Goal: Transaction & Acquisition: Purchase product/service

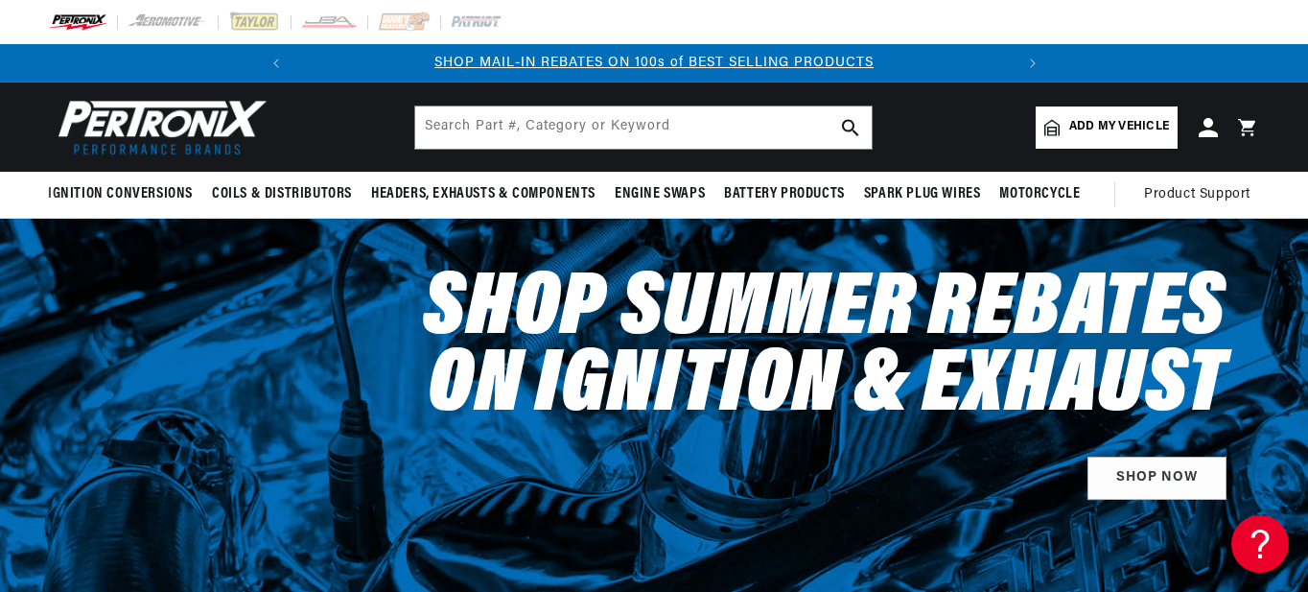
scroll to position [0, 716]
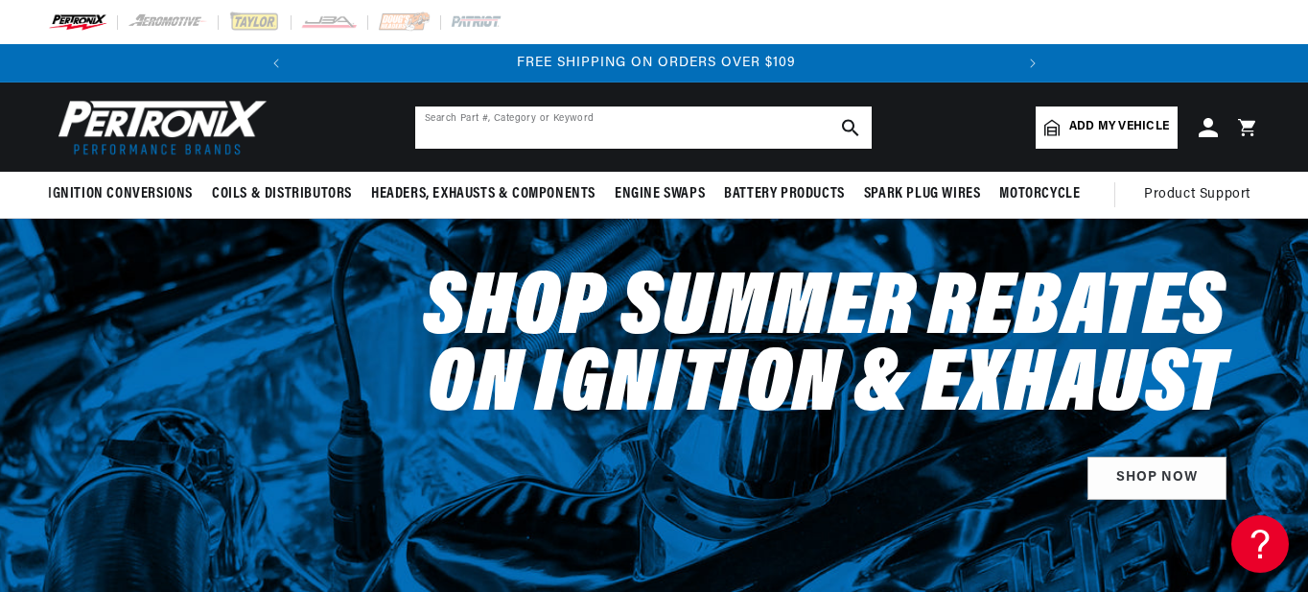
click at [588, 119] on input "text" at bounding box center [643, 127] width 456 height 42
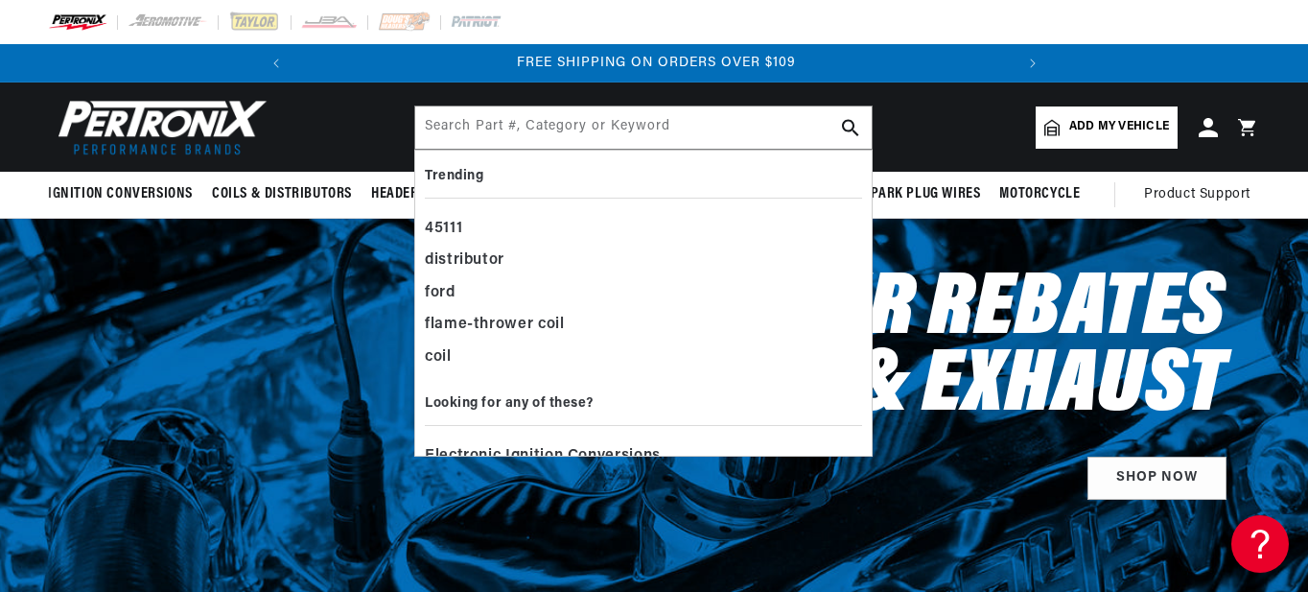
click at [924, 143] on header "BETTER SEARCH RESULTS Add your vehicle's year, make, and model to find parts be…" at bounding box center [654, 126] width 1308 height 89
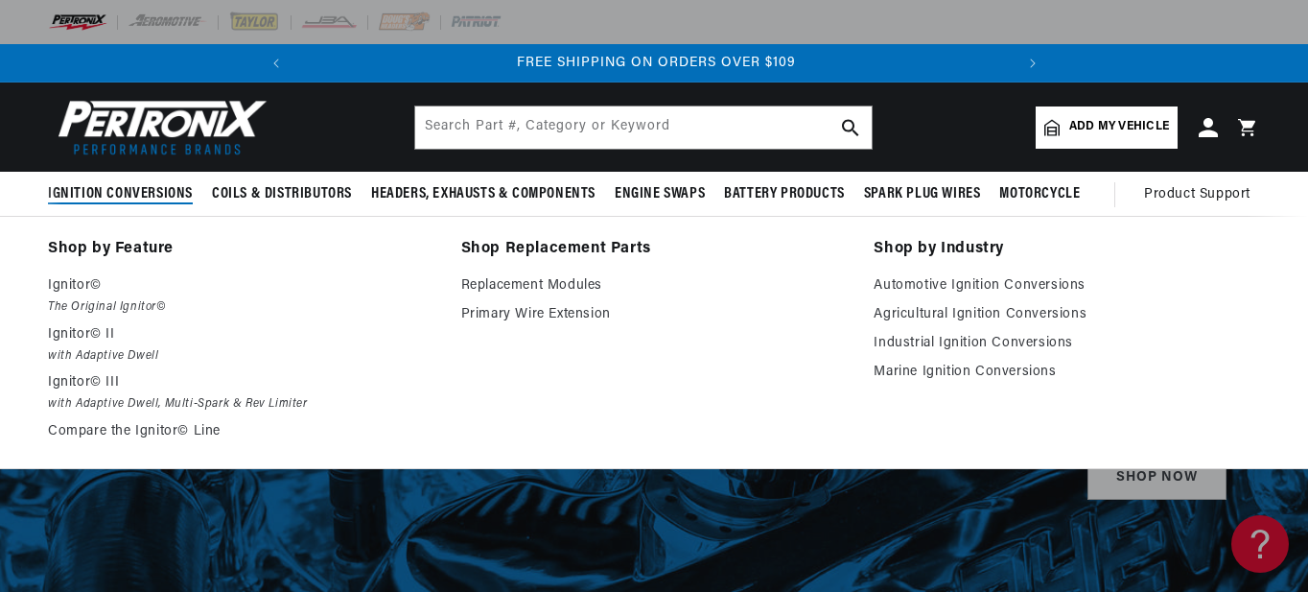
click at [170, 188] on span "Ignition Conversions" at bounding box center [120, 194] width 145 height 20
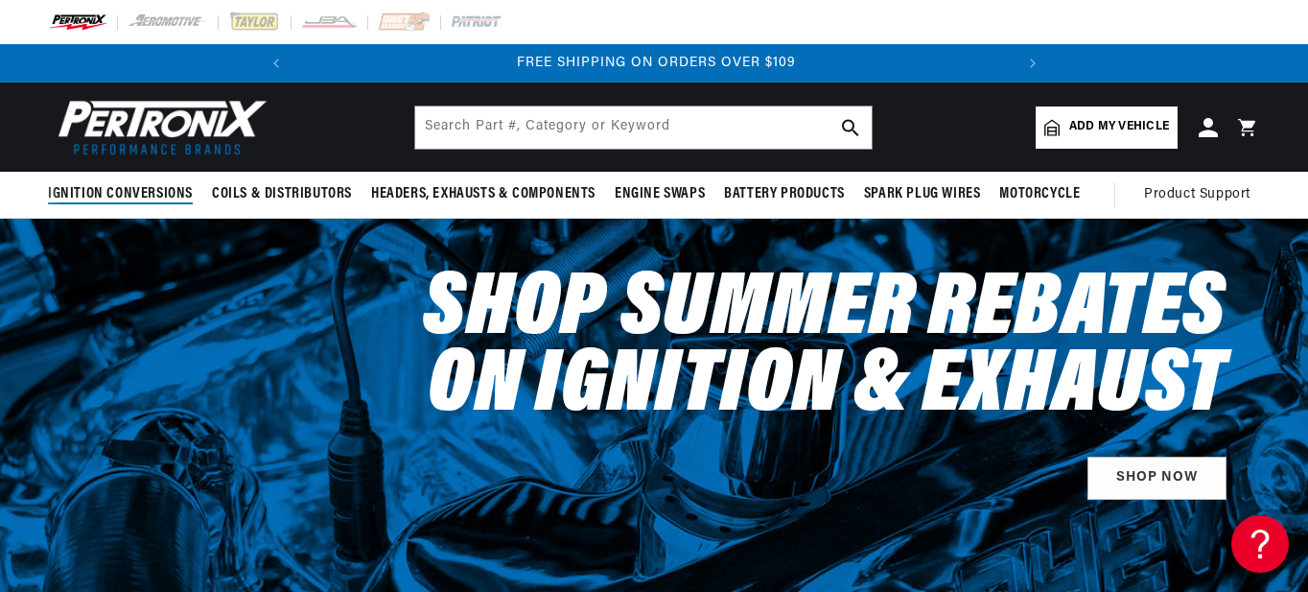
click at [157, 189] on span "Ignition Conversions" at bounding box center [120, 194] width 145 height 20
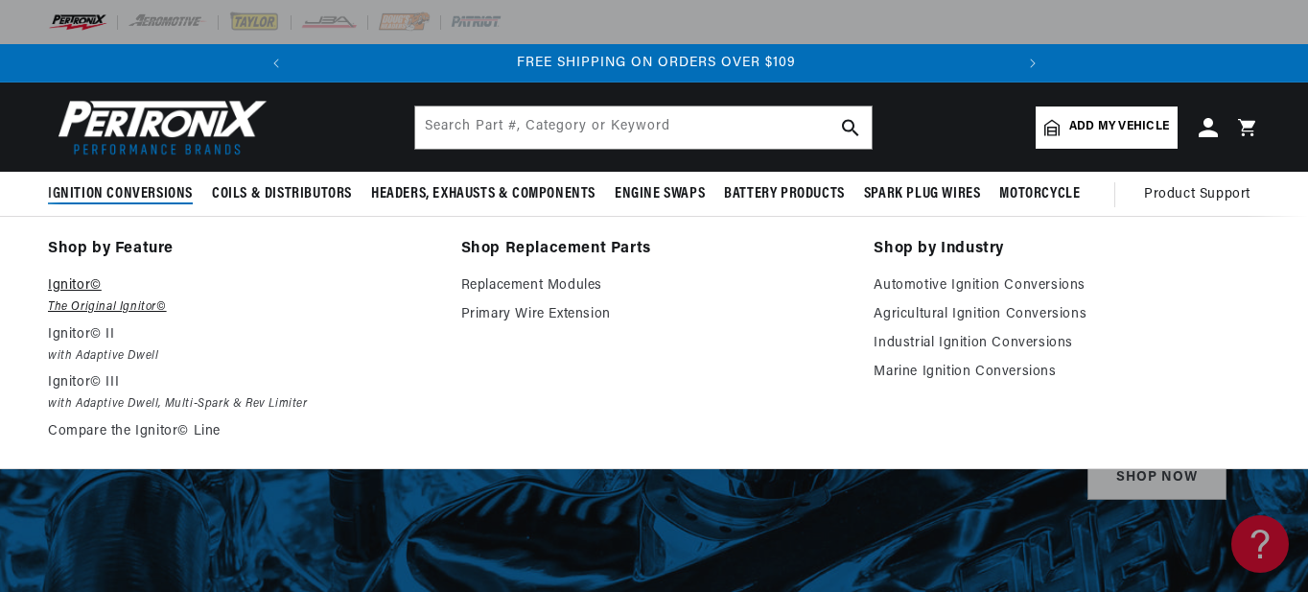
click at [114, 307] on em "The Original Ignitor©" at bounding box center [241, 307] width 386 height 20
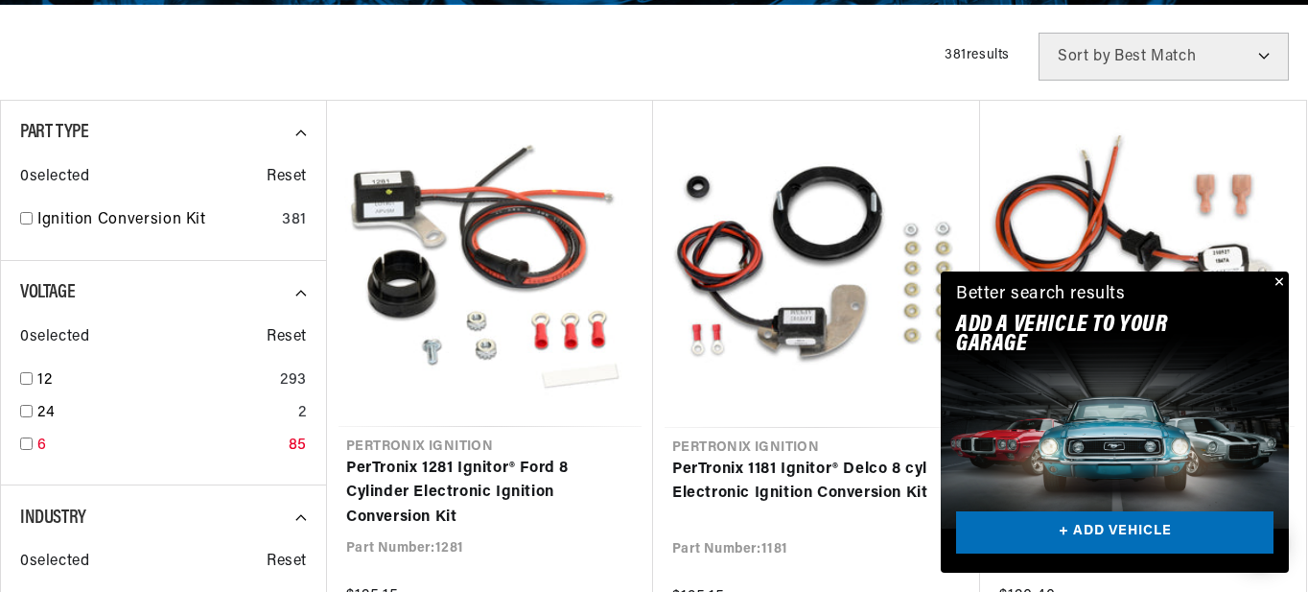
scroll to position [0, 716]
click at [27, 385] on input "checkbox" at bounding box center [26, 378] width 12 height 12
checkbox input "true"
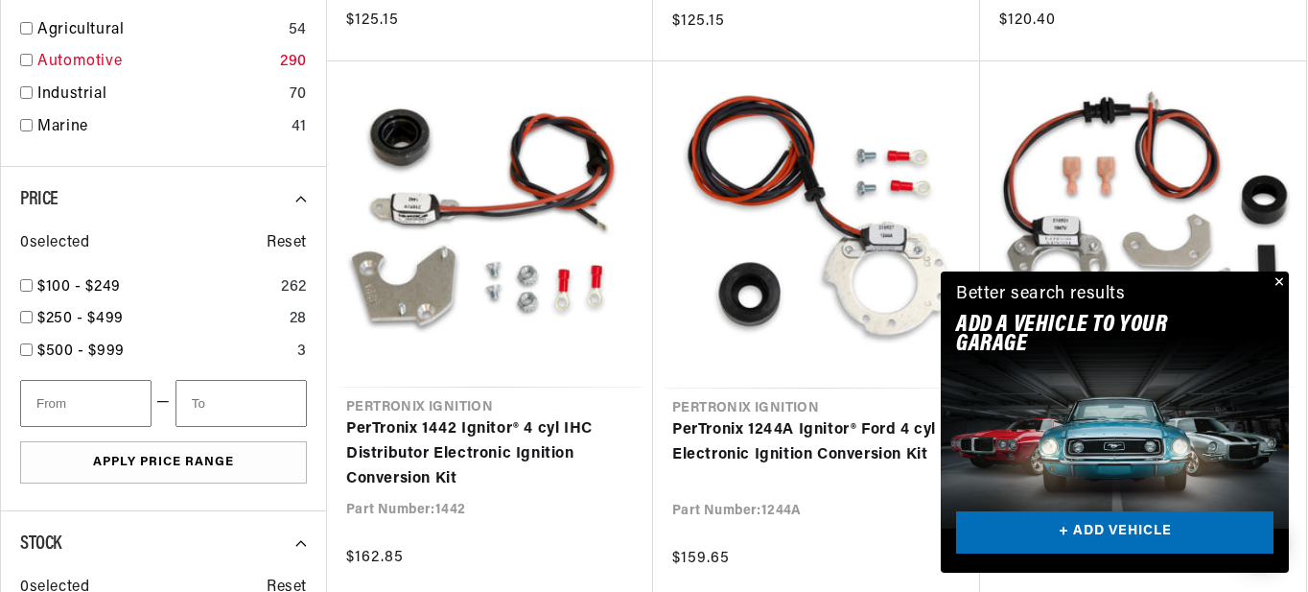
click at [25, 65] on input "checkbox" at bounding box center [26, 60] width 12 height 12
checkbox input "true"
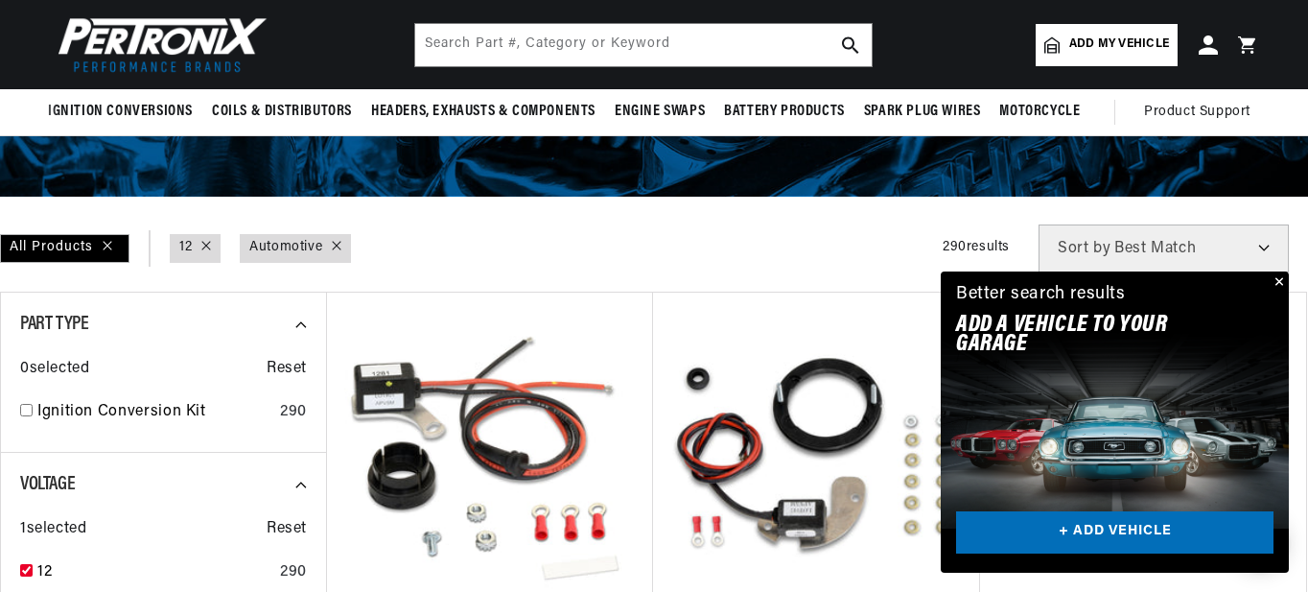
scroll to position [0, 716]
click at [139, 410] on link "Ignition Conversion Kit" at bounding box center [154, 412] width 235 height 25
checkbox input "true"
